Goal: Information Seeking & Learning: Understand process/instructions

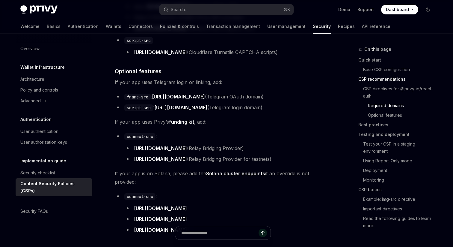
scroll to position [613, 0]
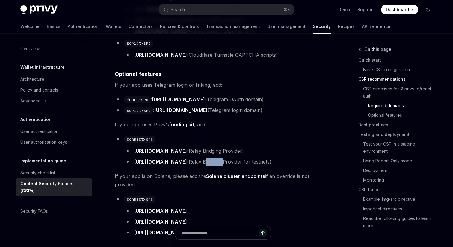
drag, startPoint x: 236, startPoint y: 165, endPoint x: 219, endPoint y: 164, distance: 16.8
click at [219, 164] on li "[URL][DOMAIN_NAME] (Relay Bridging Provider for testnets)" at bounding box center [227, 161] width 206 height 8
drag, startPoint x: 203, startPoint y: 164, endPoint x: 280, endPoint y: 165, distance: 77.3
click at [283, 166] on li "[URL][DOMAIN_NAME] (Relay Bridging Provider for testnets)" at bounding box center [227, 161] width 206 height 8
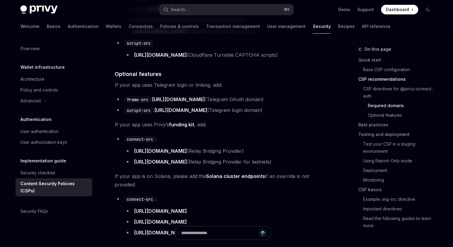
click at [287, 163] on li "[URL][DOMAIN_NAME] (Relay Bridging Provider for testnets)" at bounding box center [227, 161] width 206 height 8
drag, startPoint x: 284, startPoint y: 164, endPoint x: 205, endPoint y: 165, distance: 79.1
click at [205, 165] on li "[URL][DOMAIN_NAME] (Relay Bridging Provider for testnets)" at bounding box center [227, 161] width 206 height 8
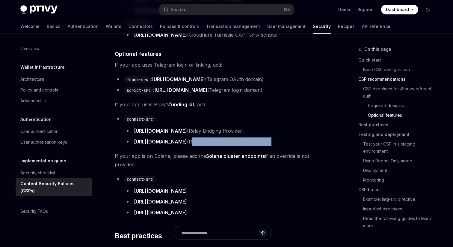
scroll to position [628, 0]
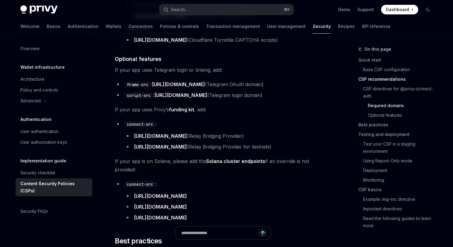
click at [223, 139] on li "[URL][DOMAIN_NAME] (Relay Bridging Provider)" at bounding box center [227, 136] width 206 height 8
click at [215, 137] on li "[URL][DOMAIN_NAME] (Relay Bridging Provider)" at bounding box center [227, 136] width 206 height 8
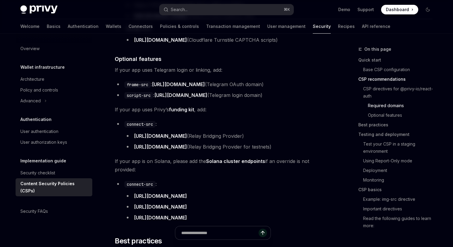
click at [225, 136] on li "[URL][DOMAIN_NAME] (Relay Bridging Provider)" at bounding box center [227, 136] width 206 height 8
